Goal: Task Accomplishment & Management: Use online tool/utility

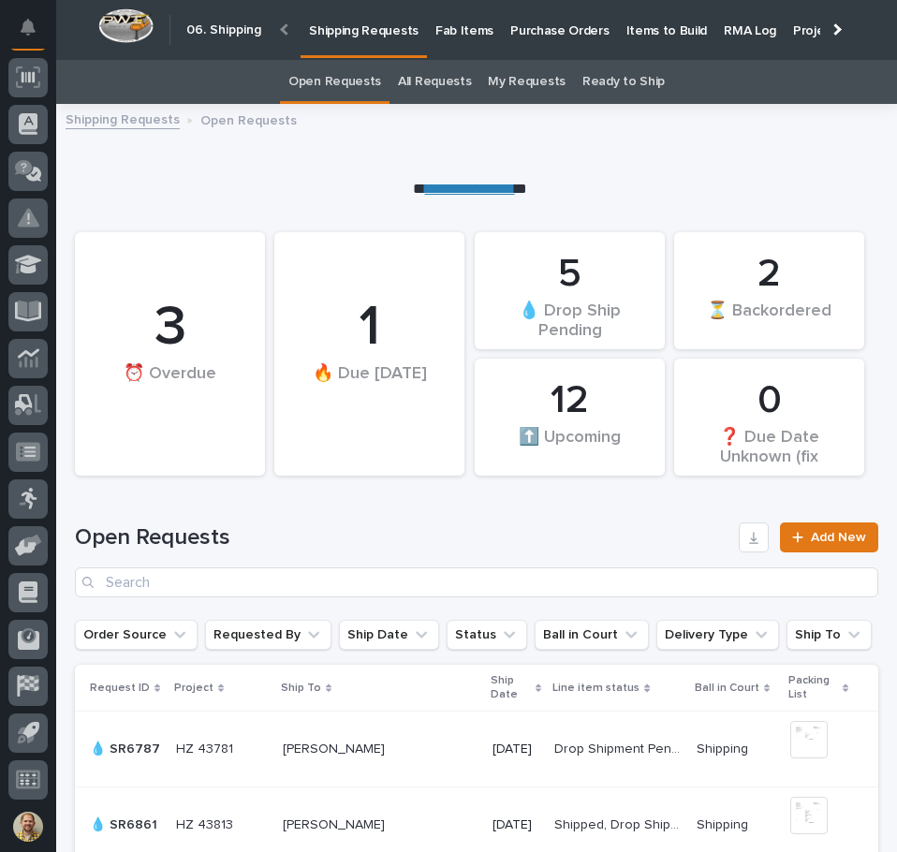
click at [673, 23] on p "Items to Build" at bounding box center [666, 19] width 81 height 39
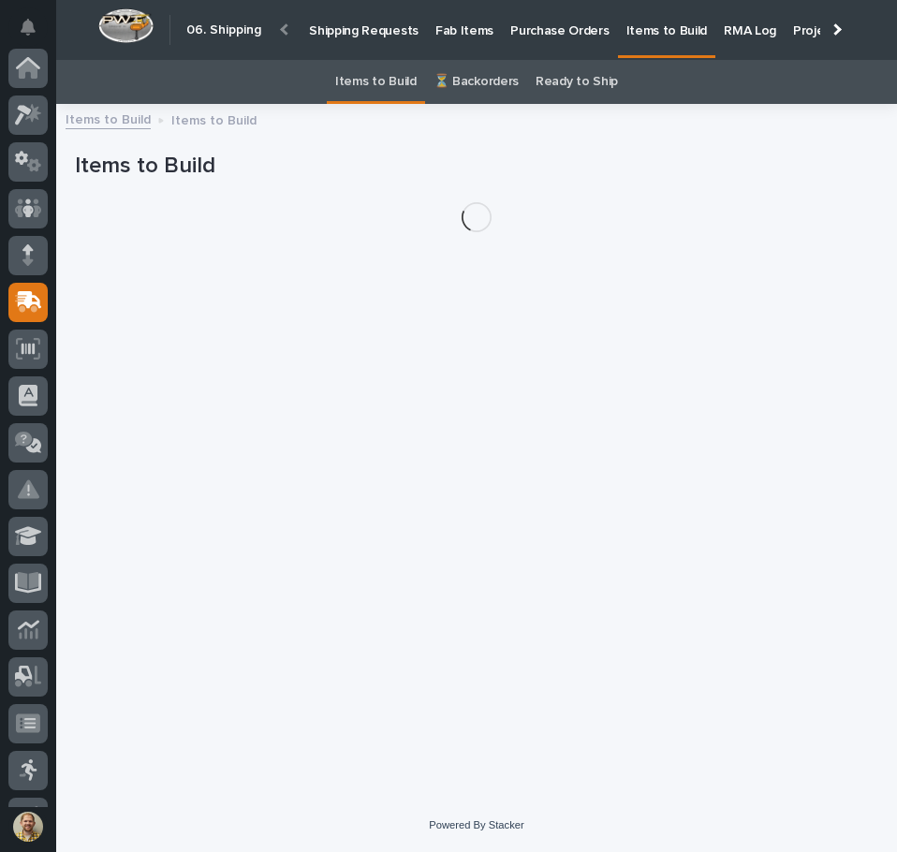
scroll to position [234, 0]
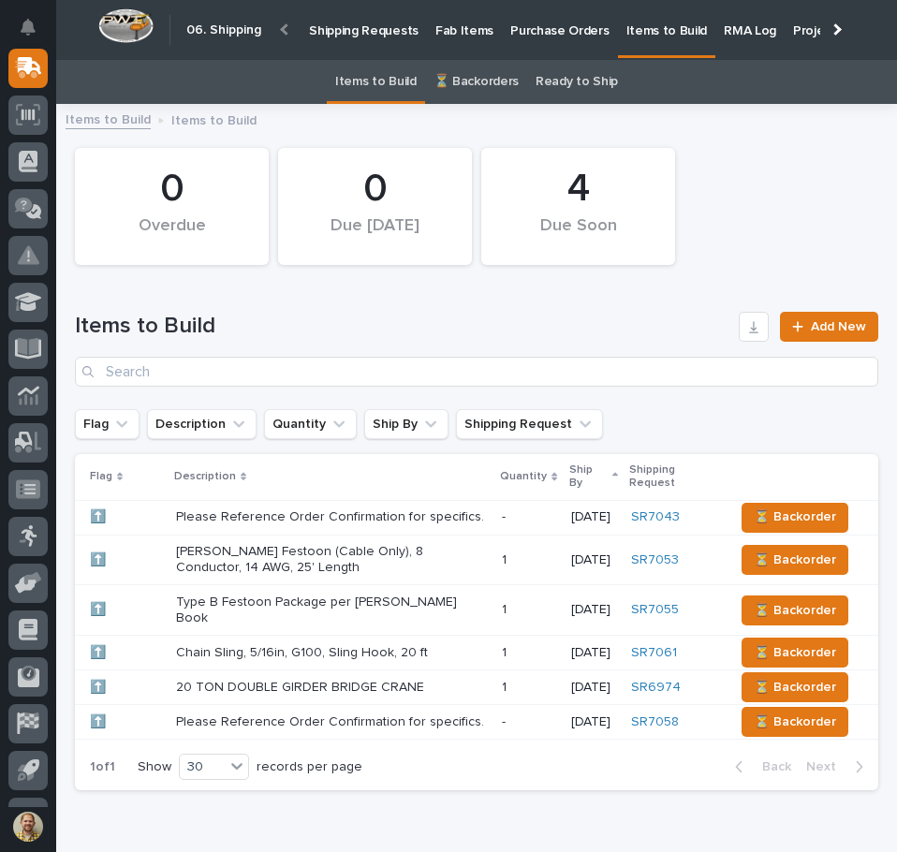
click at [354, 649] on p "Chain Sling, 5/16in, G100, Sling Hook, 20 ft" at bounding box center [331, 653] width 311 height 16
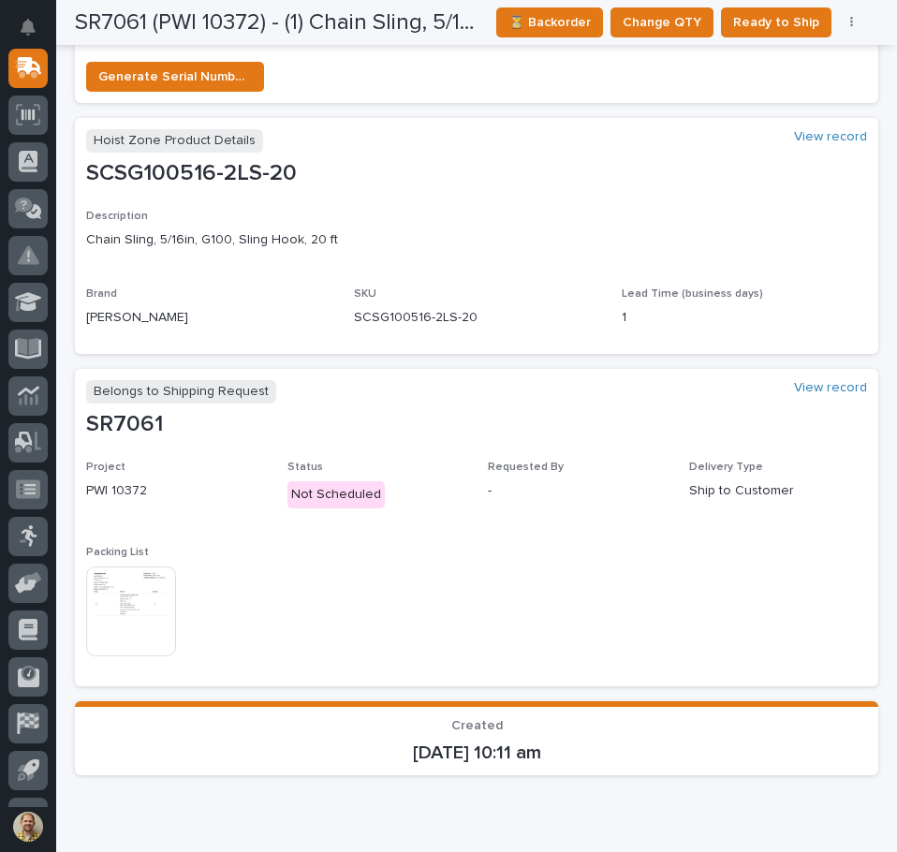
scroll to position [833, 0]
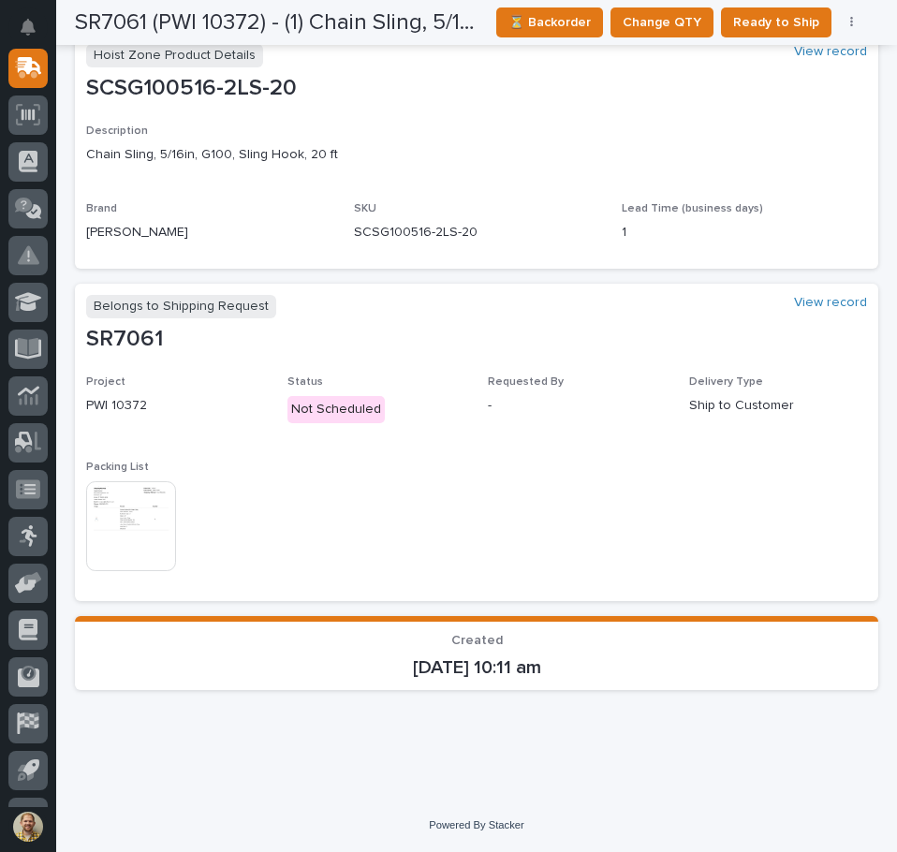
click at [116, 520] on img at bounding box center [131, 526] width 90 height 90
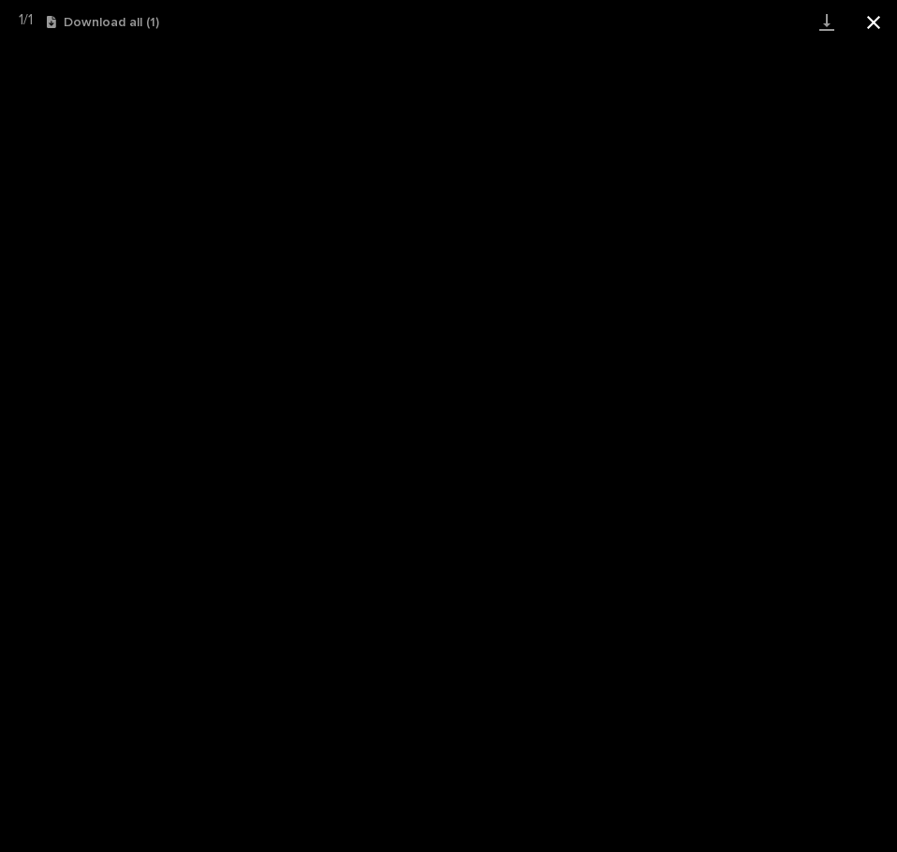
click at [876, 21] on button "Close gallery" at bounding box center [873, 22] width 47 height 44
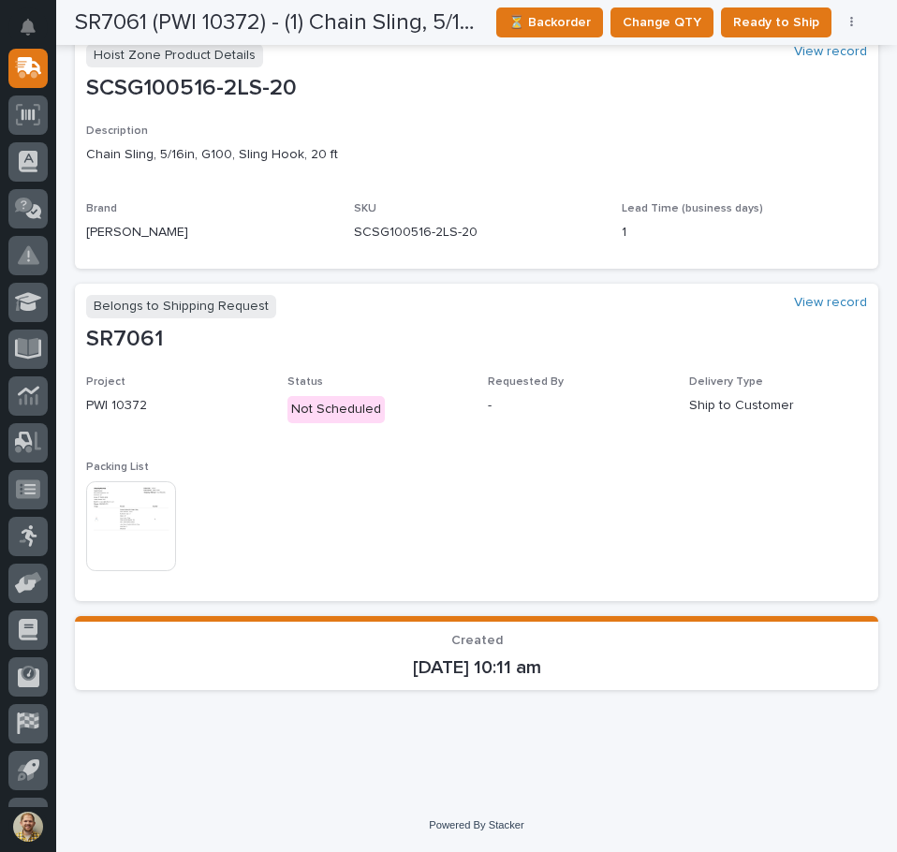
click at [525, 518] on div "Project PWI 10372 Status Not Scheduled Requested By - Delivery Type Ship to Cus…" at bounding box center [476, 482] width 780 height 215
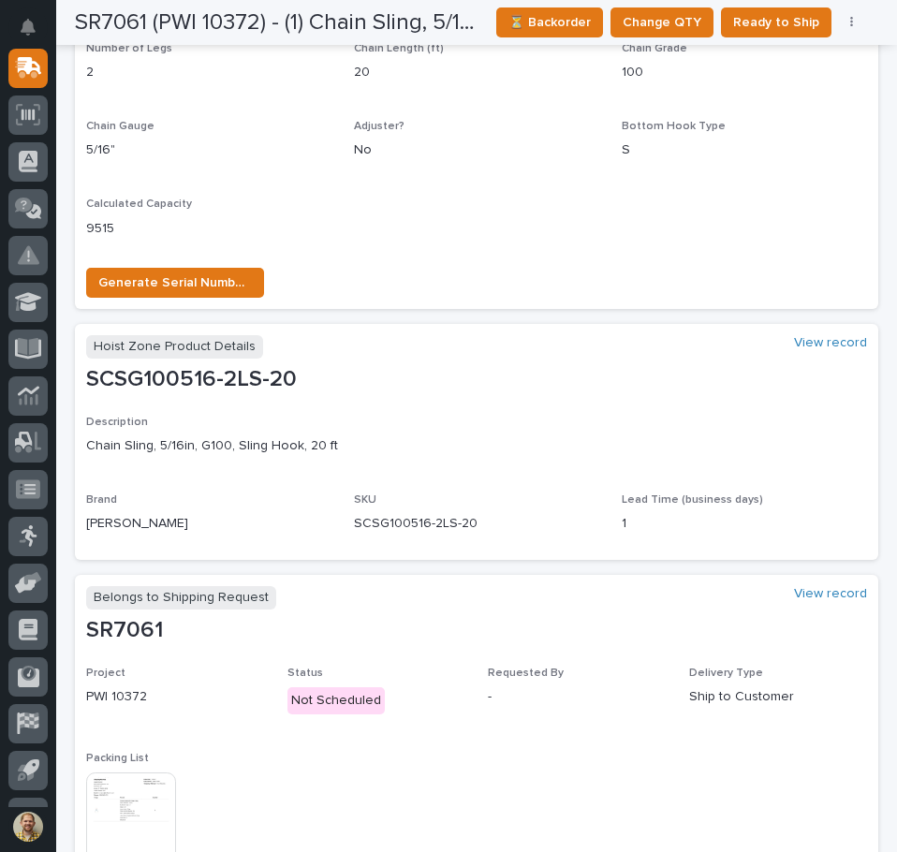
scroll to position [749, 0]
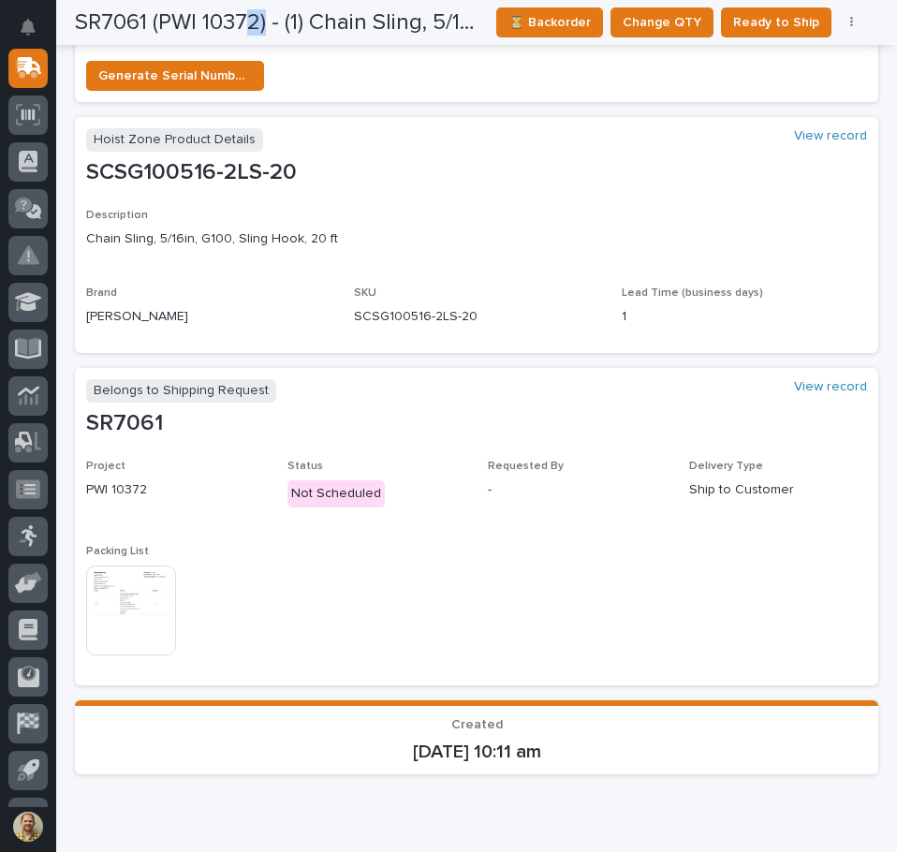
drag, startPoint x: 248, startPoint y: 8, endPoint x: 270, endPoint y: 4, distance: 22.9
click at [269, 4] on div "SR7061 (PWI 10372) - (1) Chain Sling, 5/16in, G100, Sling Hook, 20 ft ⏳ Backord…" at bounding box center [469, 22] width 789 height 45
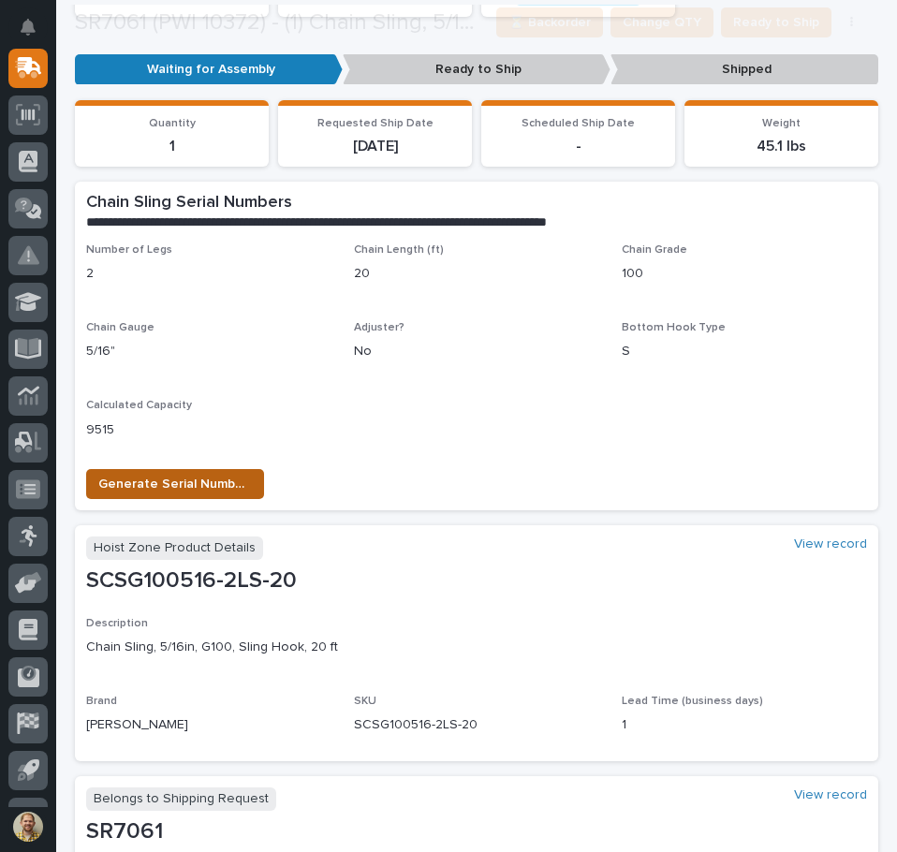
scroll to position [374, 0]
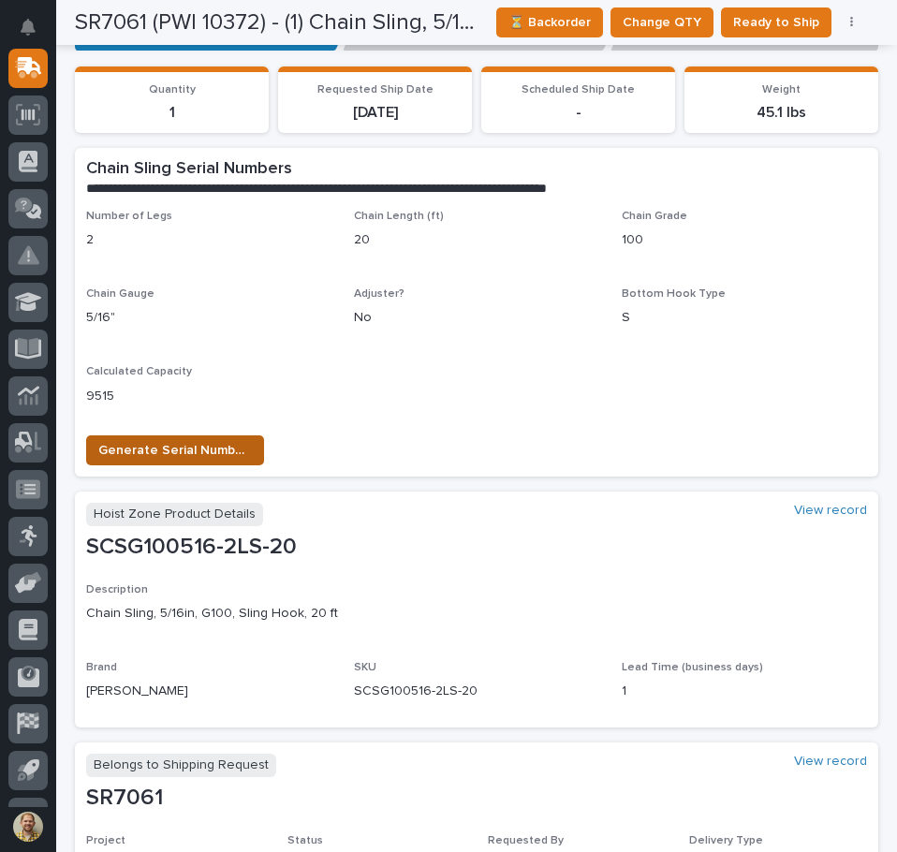
click at [197, 450] on span "Generate Serial Numbers" at bounding box center [174, 450] width 153 height 22
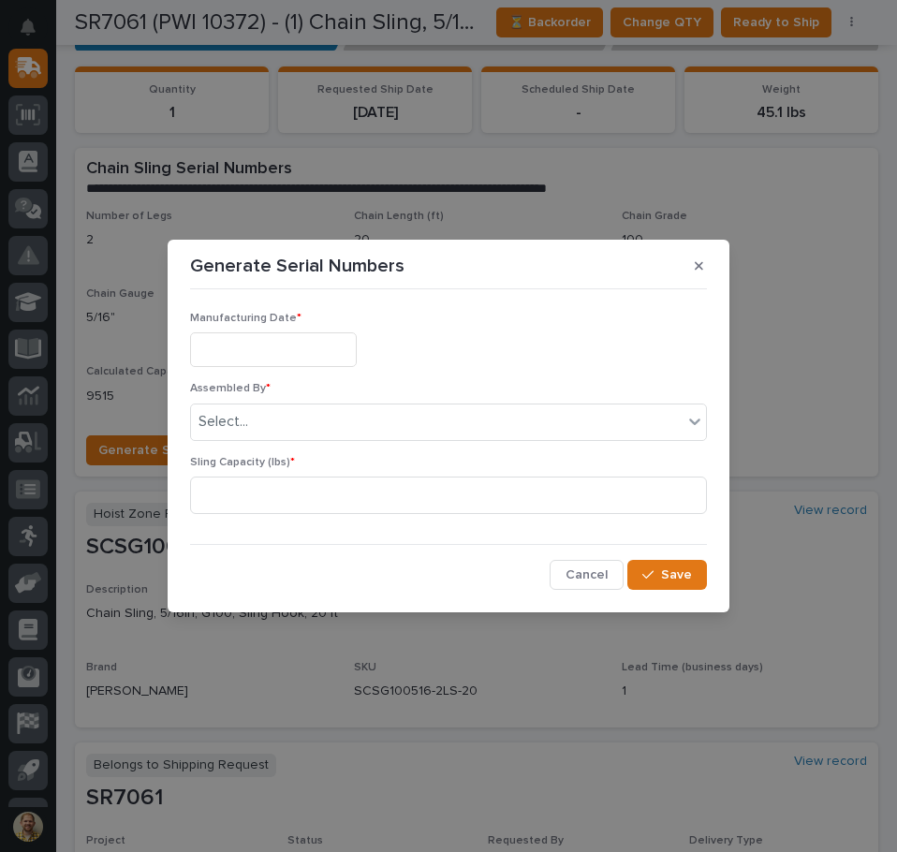
click at [304, 361] on input "text" at bounding box center [273, 349] width 167 height 35
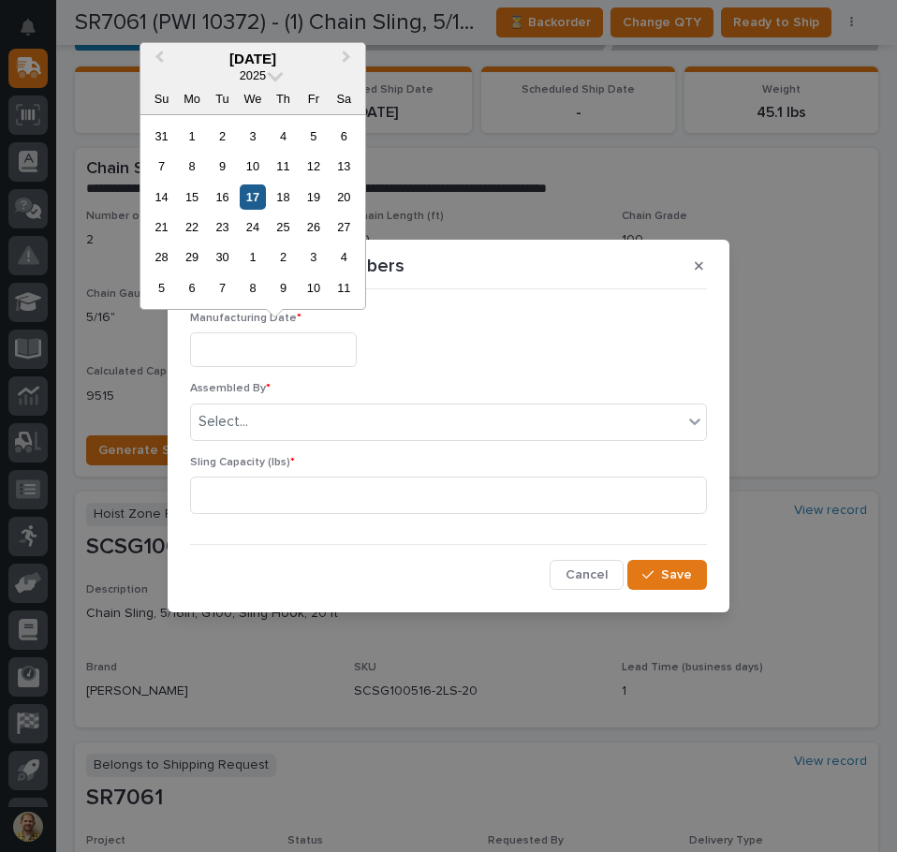
click at [253, 198] on div "17" at bounding box center [252, 196] width 25 height 25
type input "**********"
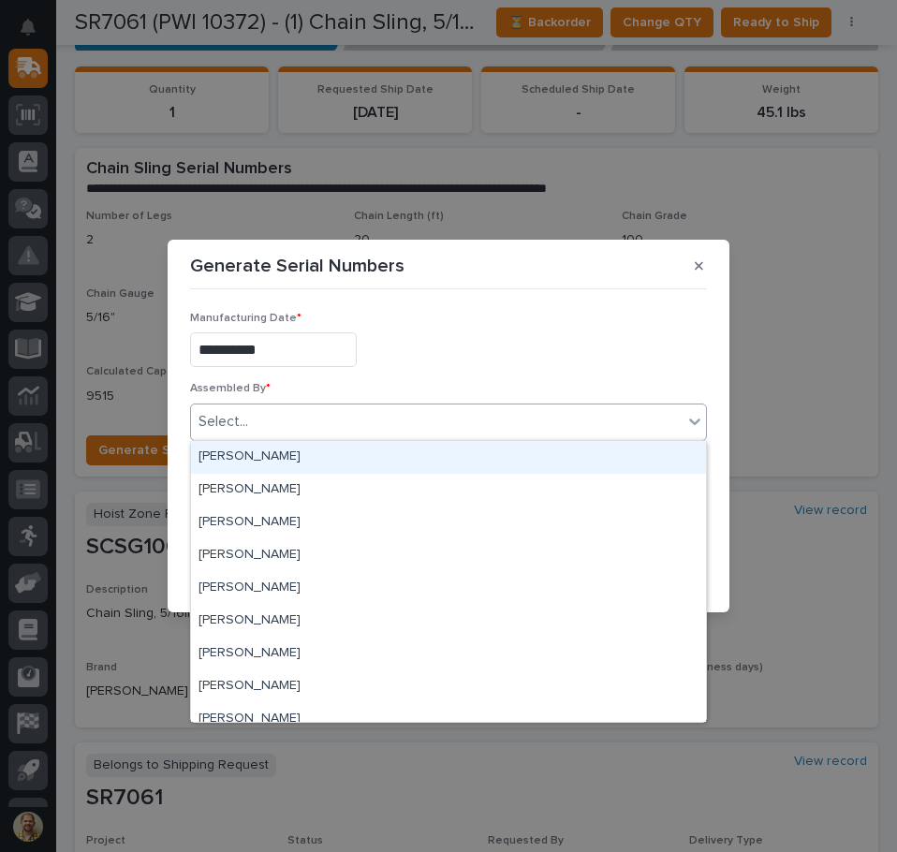
click at [522, 434] on div "Select..." at bounding box center [436, 421] width 491 height 31
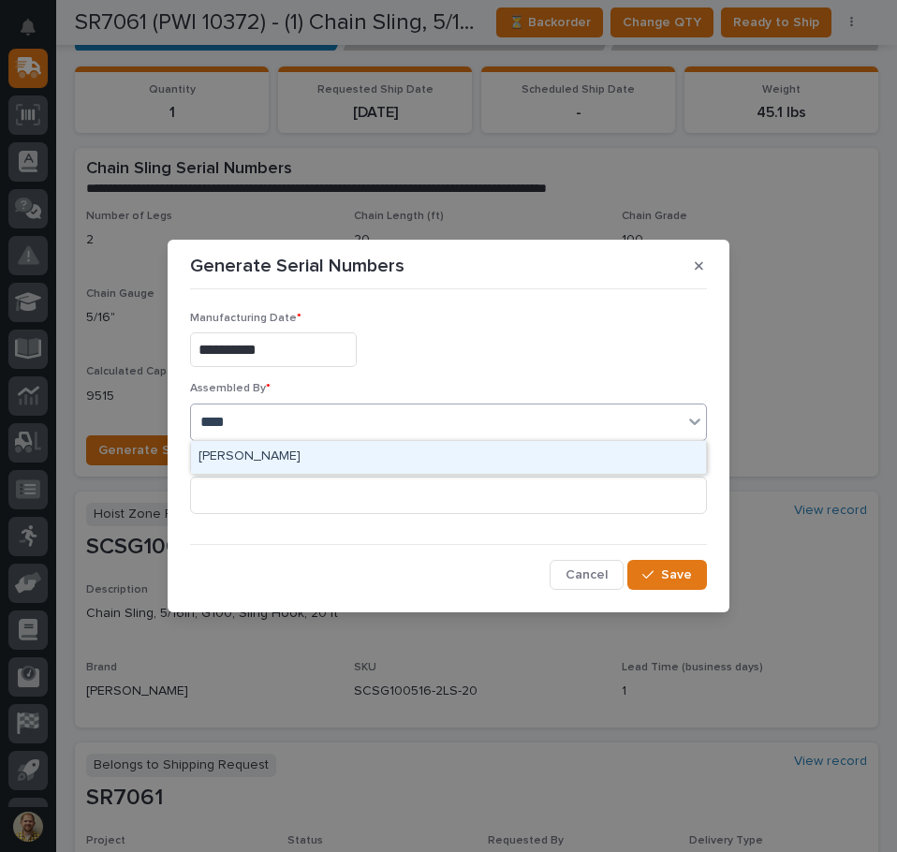
type input "*****"
click at [611, 468] on div "[PERSON_NAME]" at bounding box center [448, 457] width 515 height 33
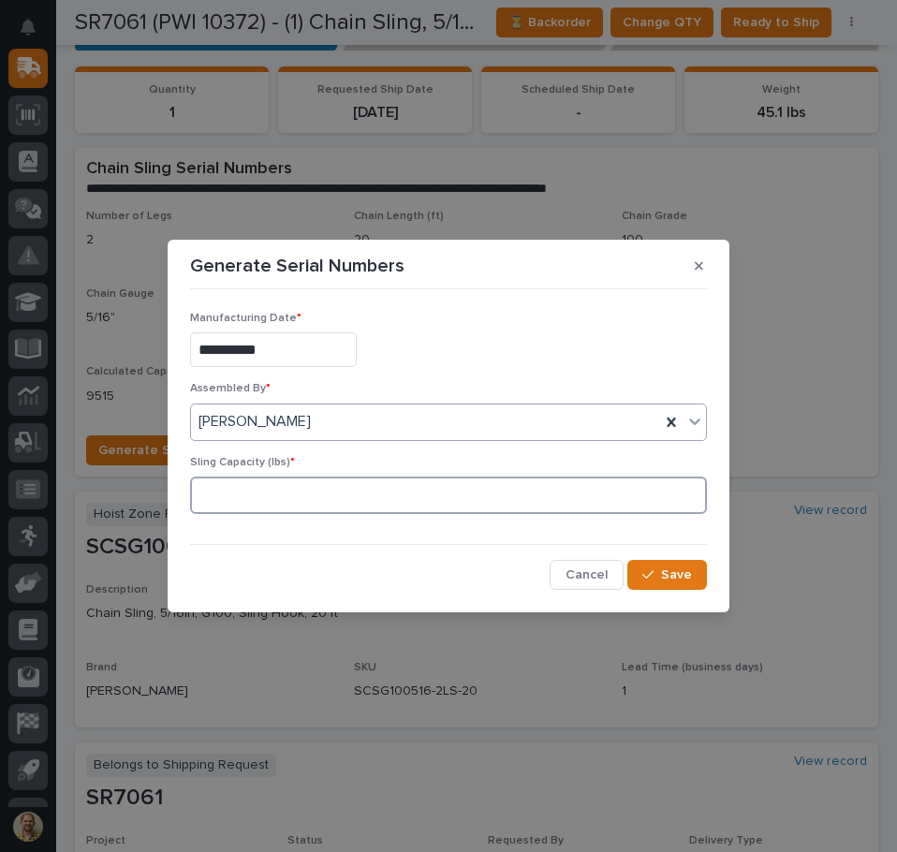
click at [243, 500] on input at bounding box center [448, 494] width 517 height 37
type input "9900"
click at [667, 583] on button "Save" at bounding box center [667, 575] width 80 height 30
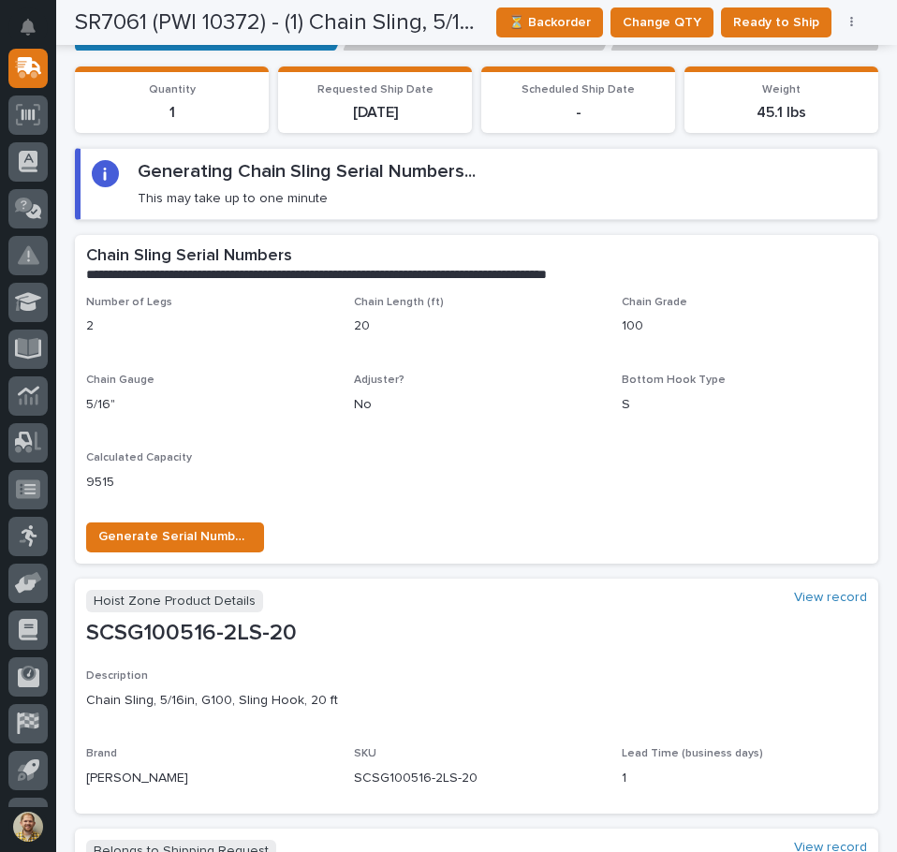
scroll to position [417, 0]
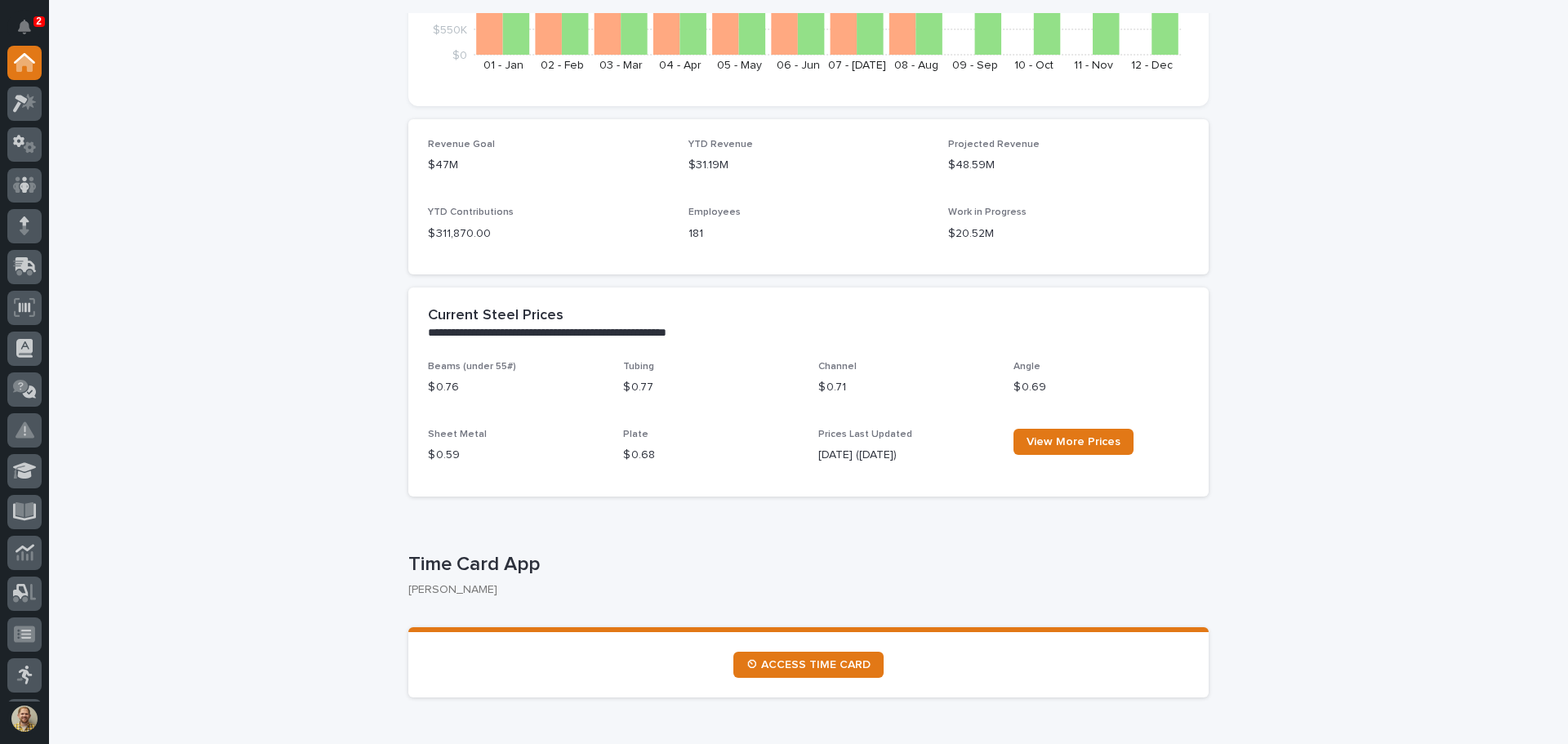
scroll to position [163, 0]
